Goal: Information Seeking & Learning: Learn about a topic

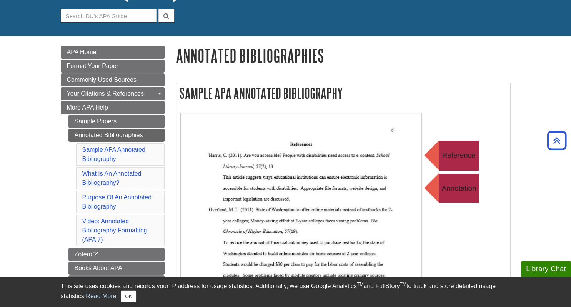
scroll to position [67, 0]
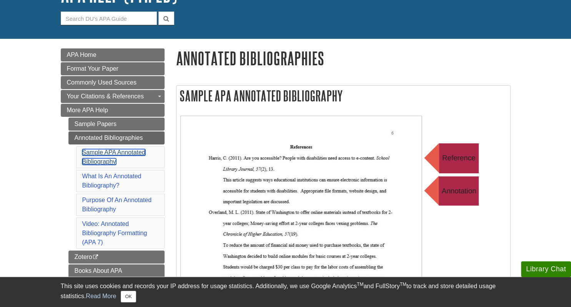
click at [96, 153] on link "Sample APA Annotated Bibliography" at bounding box center [113, 157] width 63 height 16
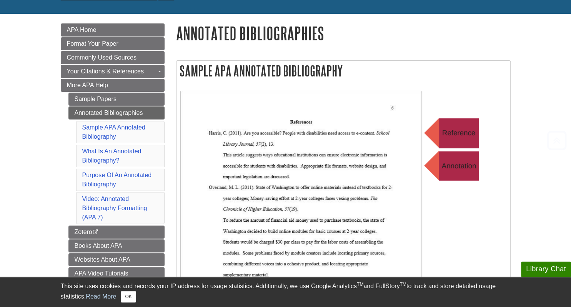
scroll to position [99, 0]
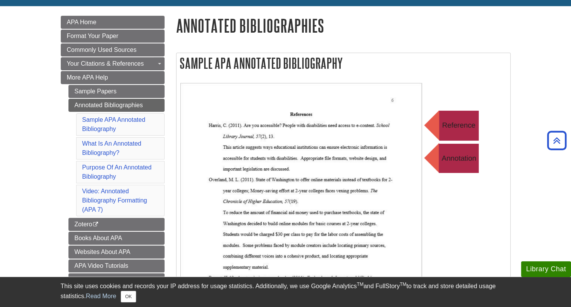
click at [105, 193] on li "Video: Annotated Bibliography Formatting (APA 7)" at bounding box center [120, 201] width 88 height 32
click at [84, 188] on link "Video: Annotated Bibliography Formatting (APA 7)" at bounding box center [114, 200] width 65 height 25
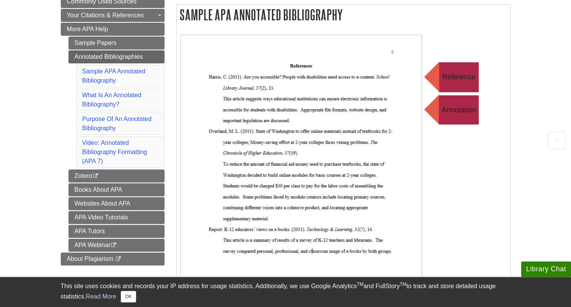
scroll to position [161, 0]
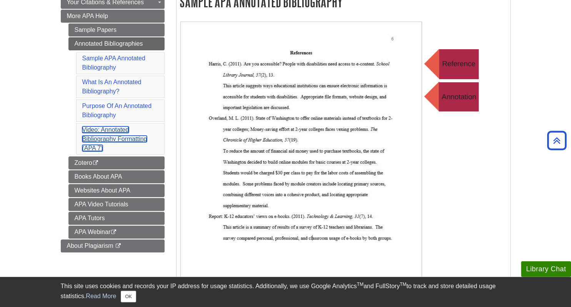
click at [99, 137] on link "Video: Annotated Bibliography Formatting (APA 7)" at bounding box center [114, 138] width 65 height 25
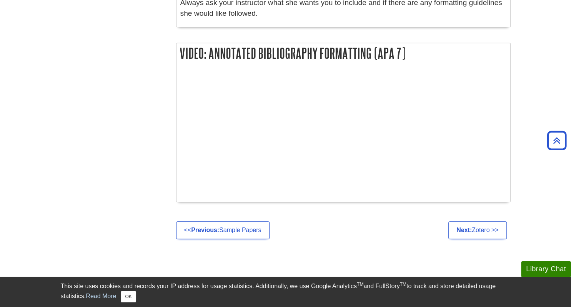
scroll to position [837, 0]
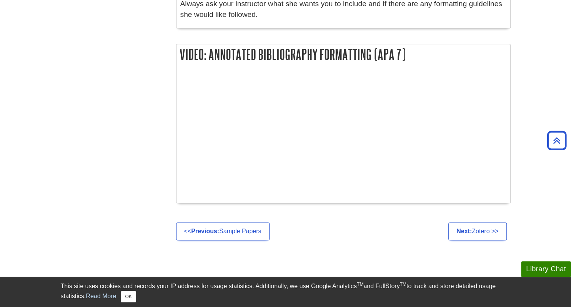
drag, startPoint x: 181, startPoint y: 57, endPoint x: 423, endPoint y: 61, distance: 242.3
click at [423, 61] on h2 "Video: Annotated Bibliography Formatting (APA 7)" at bounding box center [343, 54] width 334 height 20
copy h2 "Video: Annotated Bibliography Formatting (APA 7)"
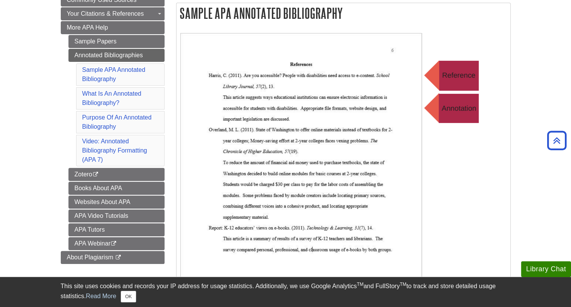
scroll to position [136, 0]
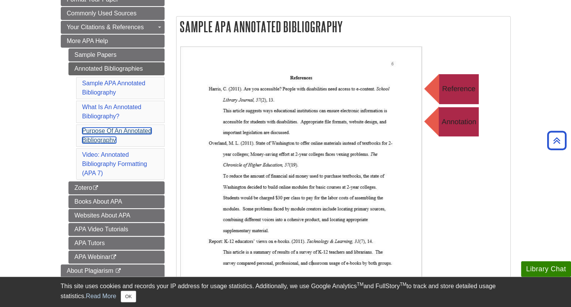
click at [97, 130] on link "Purpose Of An Annotated Bibliography" at bounding box center [117, 136] width 70 height 16
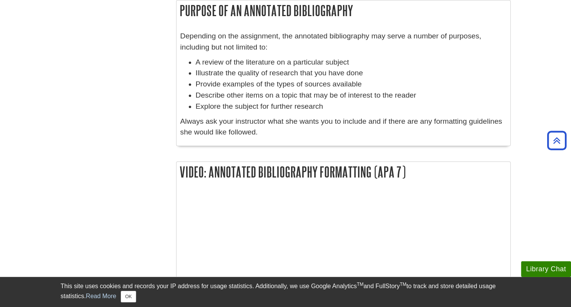
click at [198, 13] on h2 "Purpose Of An Annotated Bibliography" at bounding box center [343, 10] width 334 height 20
drag, startPoint x: 358, startPoint y: 11, endPoint x: 178, endPoint y: 17, distance: 179.6
click at [178, 17] on h2 "Purpose Of An Annotated Bibliography" at bounding box center [343, 10] width 334 height 20
copy h2 "Purpose Of An Annotated Bibliography"
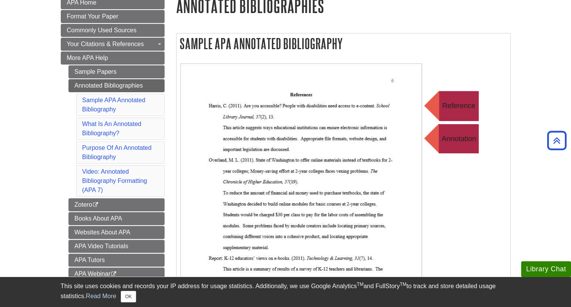
scroll to position [115, 0]
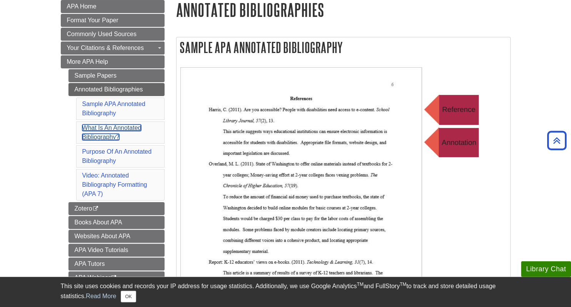
click at [104, 125] on link "What Is An Annotated Bibliography?" at bounding box center [111, 133] width 59 height 16
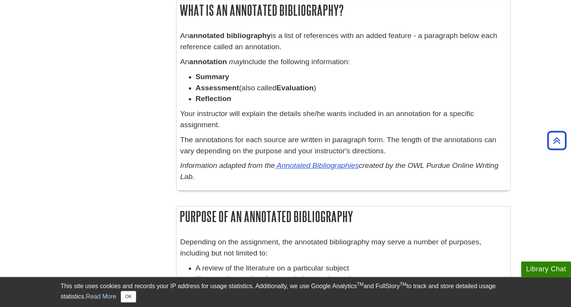
drag, startPoint x: 352, startPoint y: 10, endPoint x: 181, endPoint y: 13, distance: 171.5
click at [181, 13] on h2 "What Is An Annotated Bibliography?" at bounding box center [343, 10] width 334 height 20
copy h2 "What Is An Annotated Bibliography?"
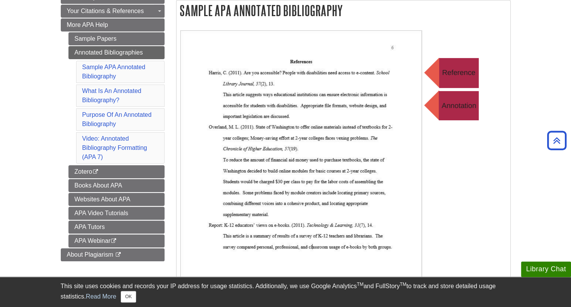
scroll to position [149, 0]
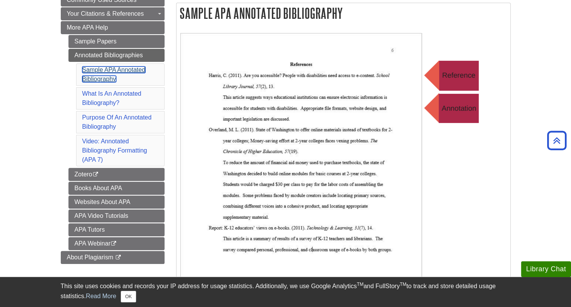
click at [111, 71] on link "Sample APA Annotated Bibliography" at bounding box center [113, 75] width 63 height 16
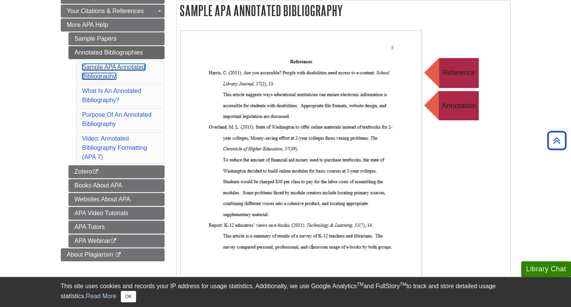
click at [104, 75] on link "Sample APA Annotated Bibliography" at bounding box center [113, 72] width 63 height 16
drag, startPoint x: 347, startPoint y: 13, endPoint x: 181, endPoint y: 13, distance: 166.1
click at [181, 13] on h2 "Sample APA Annotated Bibliography" at bounding box center [343, 10] width 334 height 20
copy h2 "Sample APA Annotated Bibliography"
click at [101, 70] on li "Sample APA Annotated Bibliography" at bounding box center [120, 72] width 88 height 22
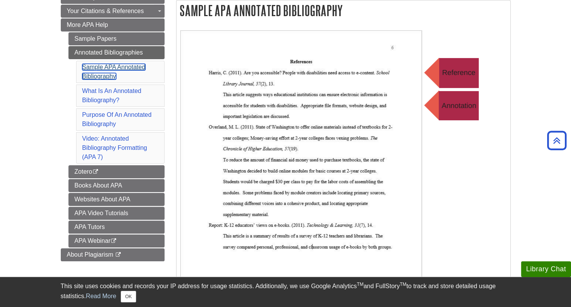
click at [99, 66] on link "Sample APA Annotated Bibliography" at bounding box center [113, 72] width 63 height 16
click at [438, 248] on img at bounding box center [334, 184] width 308 height 308
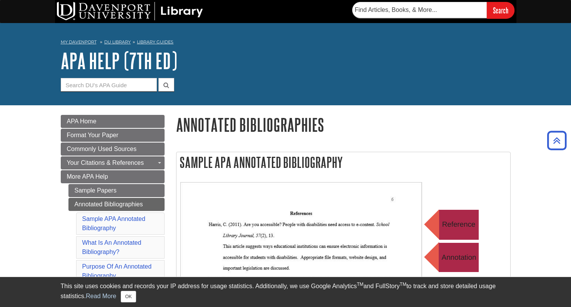
scroll to position [152, 0]
